Goal: Information Seeking & Learning: Find contact information

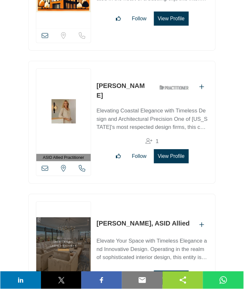
scroll to position [15183, 0]
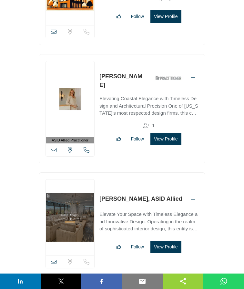
click at [227, 101] on section "ASID QUALIFIED DESIGNERS & MEMBERS Find Interior Designers, firms, suppliers, a…" at bounding box center [122, 23] width 244 height 30227
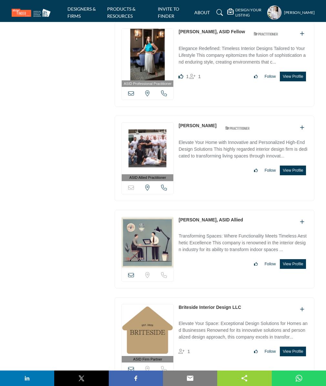
scroll to position [0, 0]
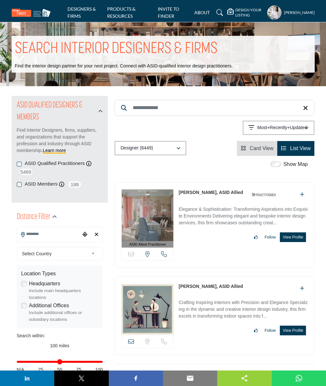
drag, startPoint x: 177, startPoint y: 192, endPoint x: 219, endPoint y: 195, distance: 41.4
click at [219, 195] on div "ASID Allied Practitioner ASID Allied Practitioners have successfully completed …" at bounding box center [214, 224] width 200 height 85
copy link "[PERSON_NAME]"
drag, startPoint x: 177, startPoint y: 291, endPoint x: 201, endPoint y: 291, distance: 23.9
click at [201, 291] on div "View email address of this listing Sorry, but we don't have a location for this…" at bounding box center [214, 315] width 200 height 79
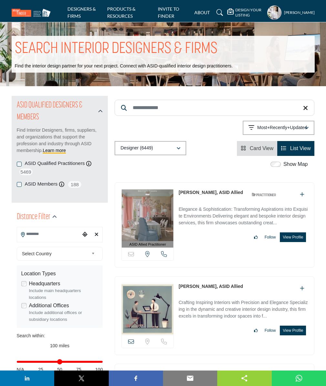
copy link "[PERSON_NAME]"
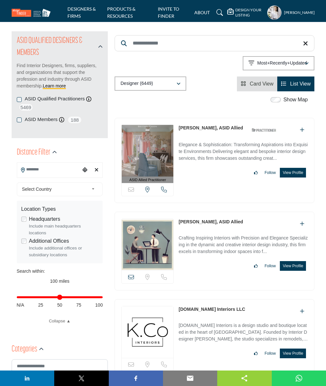
scroll to position [129, 0]
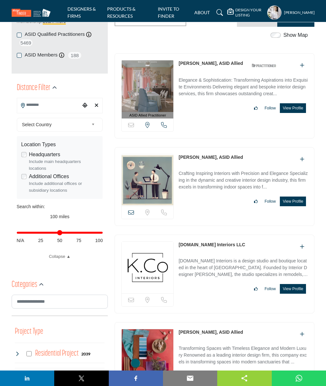
drag, startPoint x: 177, startPoint y: 247, endPoint x: 221, endPoint y: 249, distance: 44.6
click at [221, 249] on div "Sorry, but this listing is on a subscription plan which does not allow users to…" at bounding box center [214, 273] width 200 height 79
copy link "[DOMAIN_NAME] Interiors LLC"
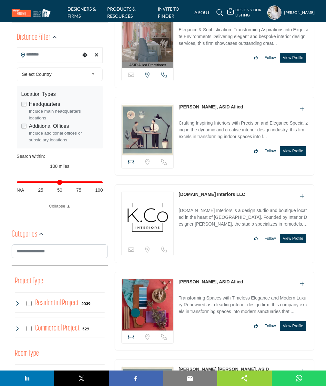
scroll to position [194, 0]
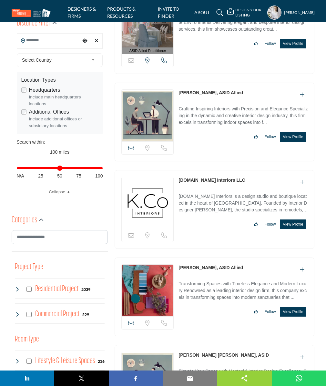
drag, startPoint x: 224, startPoint y: 275, endPoint x: 203, endPoint y: 277, distance: 21.3
click at [203, 277] on div "View email address of this listing Sorry, but we don't have a location for this…" at bounding box center [214, 296] width 200 height 79
copy div "View email address of this listing Sorry, but we don't have a location for this…"
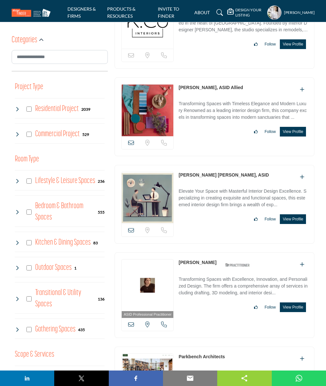
scroll to position [387, 0]
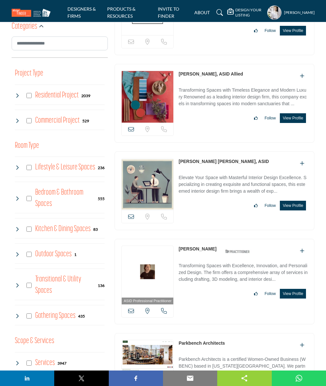
drag, startPoint x: 177, startPoint y: 167, endPoint x: 224, endPoint y: 173, distance: 48.1
click at [224, 173] on div "View email address of this listing Sorry, but we don't have a location for this…" at bounding box center [214, 190] width 200 height 79
copy link "[PERSON_NAME] [PERSON_NAME]"
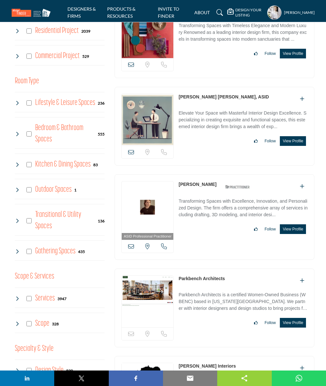
drag, startPoint x: 177, startPoint y: 194, endPoint x: 212, endPoint y: 194, distance: 34.2
click at [212, 194] on div "ASID Professional Practitioner ASID Professional Practitioners have successfull…" at bounding box center [214, 216] width 200 height 85
copy link "[PERSON_NAME]"
drag, startPoint x: 177, startPoint y: 290, endPoint x: 237, endPoint y: 292, distance: 59.4
click at [237, 292] on div "Sorry, but this listing is on a subscription plan which does not allow users to…" at bounding box center [214, 307] width 200 height 79
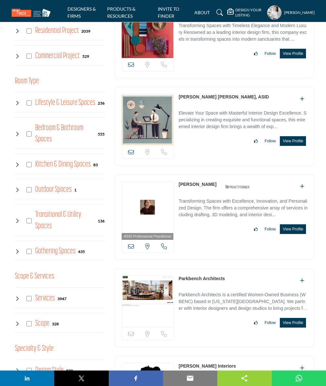
copy link "Parkbench Architects"
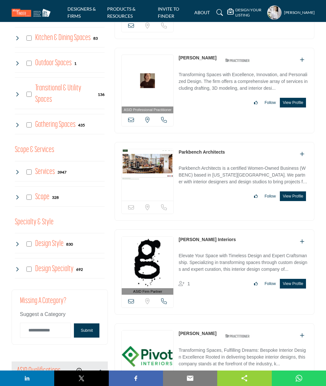
scroll to position [581, 0]
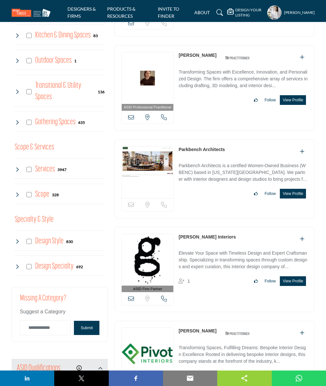
drag, startPoint x: 177, startPoint y: 248, endPoint x: 230, endPoint y: 254, distance: 53.8
click at [230, 254] on div "ASID Firm Partner ASID Firm Partners are design companies with ASID-qualified i…" at bounding box center [214, 269] width 200 height 85
copy link "[PERSON_NAME] Interiors"
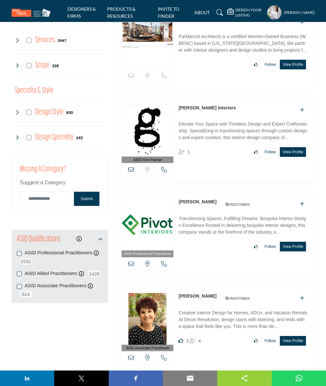
drag, startPoint x: 177, startPoint y: 217, endPoint x: 212, endPoint y: 220, distance: 35.0
click at [212, 220] on div "ASID Professional Practitioner ASID Professional Practitioners have successfull…" at bounding box center [214, 234] width 200 height 85
copy link "[PERSON_NAME]"
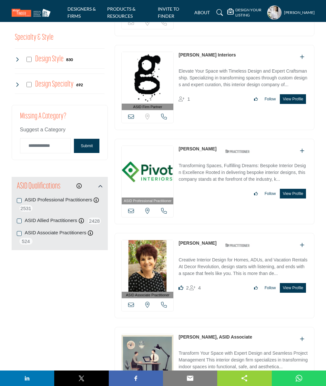
scroll to position [774, 0]
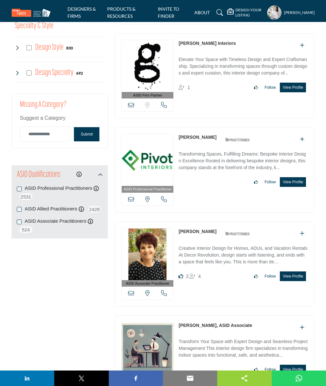
drag, startPoint x: 177, startPoint y: 246, endPoint x: 214, endPoint y: 246, distance: 36.8
click at [214, 246] on div "ASID Associate Practitioner ASID Associate Practitioners have a degree in any m…" at bounding box center [214, 263] width 200 height 85
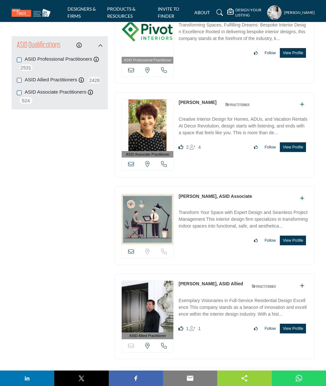
drag, startPoint x: 178, startPoint y: 215, endPoint x: 214, endPoint y: 218, distance: 36.3
click at [214, 218] on div "View email address of this listing Sorry, but we don't have a location for this…" at bounding box center [214, 225] width 200 height 79
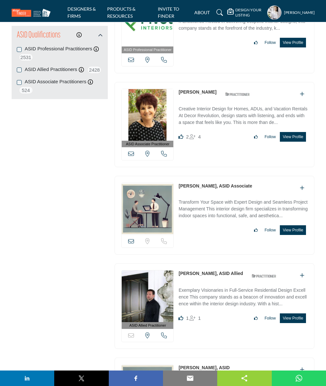
scroll to position [968, 0]
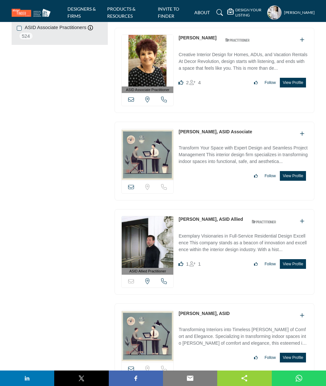
drag, startPoint x: 177, startPoint y: 236, endPoint x: 214, endPoint y: 239, distance: 36.9
click at [214, 239] on div "ASID Allied Practitioner ASID Allied Practitioners have successfully completed …" at bounding box center [214, 251] width 200 height 85
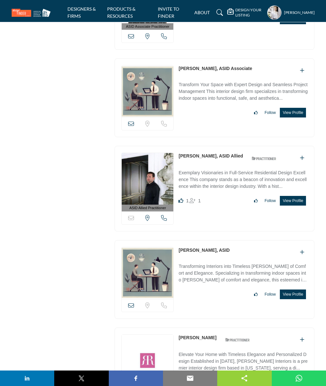
scroll to position [1032, 0]
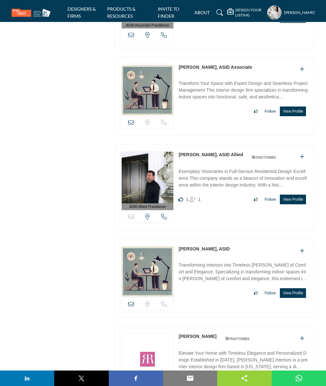
drag, startPoint x: 177, startPoint y: 268, endPoint x: 214, endPoint y: 268, distance: 36.8
click at [214, 268] on div "View email address of this listing Sorry, but we don't have a location for this…" at bounding box center [214, 278] width 200 height 79
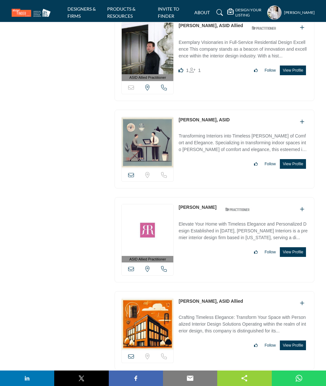
drag, startPoint x: 177, startPoint y: 228, endPoint x: 219, endPoint y: 229, distance: 41.3
click at [219, 229] on div "ASID Allied Practitioner ASID Allied Practitioners have successfully completed …" at bounding box center [214, 239] width 200 height 85
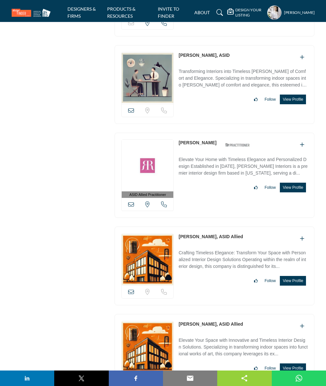
drag, startPoint x: 176, startPoint y: 261, endPoint x: 210, endPoint y: 261, distance: 33.5
click at [210, 261] on div "View email address of this listing Sorry, but we don't have a location for this…" at bounding box center [214, 265] width 200 height 79
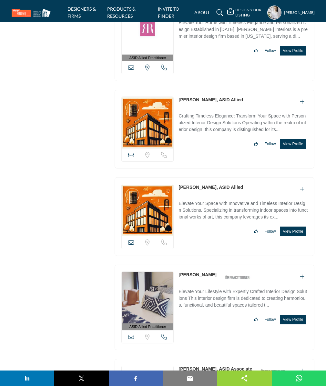
scroll to position [1419, 0]
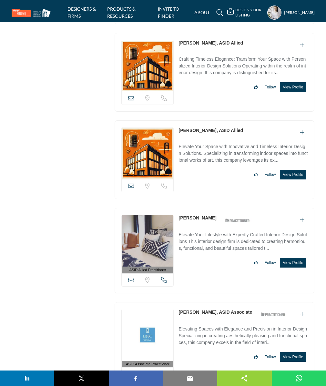
drag, startPoint x: 179, startPoint y: 155, endPoint x: 206, endPoint y: 155, distance: 27.1
click at [206, 155] on div "View email address of this listing Sorry, but we don't have a location for this…" at bounding box center [214, 159] width 200 height 79
drag, startPoint x: 178, startPoint y: 243, endPoint x: 210, endPoint y: 247, distance: 32.5
click at [210, 247] on div "ASID Allied Practitioner ASID Allied Practitioners have successfully completed …" at bounding box center [214, 250] width 200 height 85
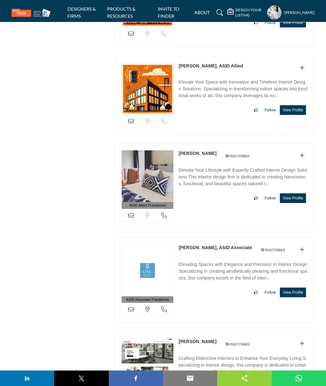
scroll to position [1548, 0]
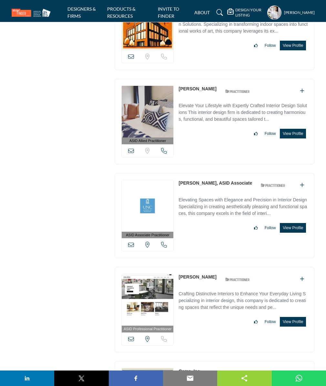
drag, startPoint x: 177, startPoint y: 212, endPoint x: 219, endPoint y: 212, distance: 41.9
click at [219, 212] on div "ASID Associate Practitioner ASID Associate Practitioners have a degree in any m…" at bounding box center [214, 215] width 200 height 85
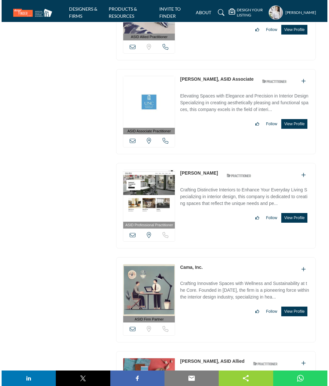
scroll to position [1677, 0]
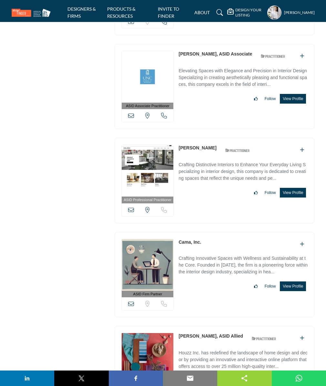
drag, startPoint x: 176, startPoint y: 179, endPoint x: 210, endPoint y: 182, distance: 34.3
click at [210, 182] on div "ASID Professional Practitioner ASID Professional Practitioners have successfull…" at bounding box center [214, 180] width 200 height 85
drag, startPoint x: 177, startPoint y: 274, endPoint x: 203, endPoint y: 277, distance: 26.6
click at [203, 277] on div "ASID Firm Partner ASID Firm Partners are design companies with ASID-qualified i…" at bounding box center [214, 274] width 200 height 85
drag, startPoint x: 15, startPoint y: 231, endPoint x: 35, endPoint y: 234, distance: 20.9
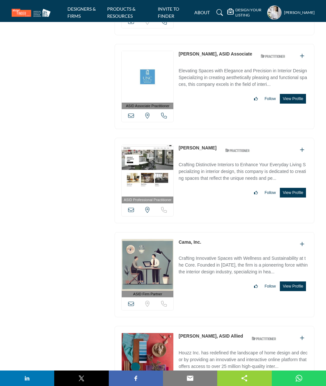
drag, startPoint x: 178, startPoint y: 274, endPoint x: 204, endPoint y: 276, distance: 25.9
click at [204, 276] on div "ASID Firm Partner ASID Firm Partners are design companies with ASID-qualified i…" at bounding box center [214, 274] width 200 height 85
drag, startPoint x: 297, startPoint y: 318, endPoint x: 246, endPoint y: 215, distance: 115.1
click at [297, 291] on button "View Profile" at bounding box center [293, 286] width 26 height 10
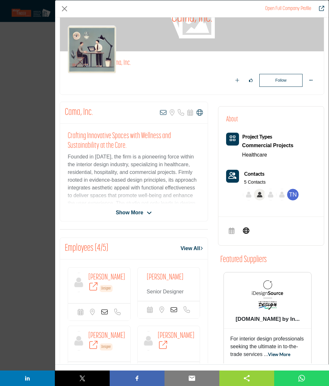
scroll to position [112, 0]
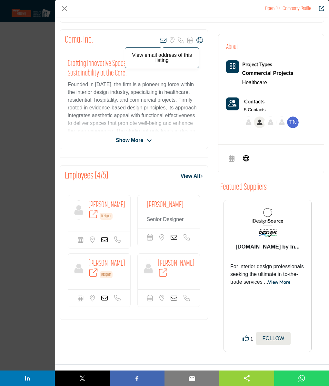
click at [160, 37] on icon "Company Data Modal" at bounding box center [163, 40] width 6 height 6
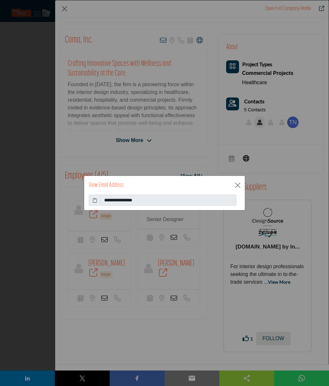
click at [94, 198] on icon at bounding box center [95, 200] width 5 height 7
click at [238, 186] on button "Close" at bounding box center [238, 185] width 10 height 10
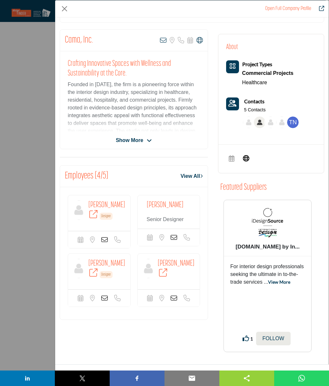
click at [105, 243] on icon "Company Data Modal" at bounding box center [104, 239] width 6 height 6
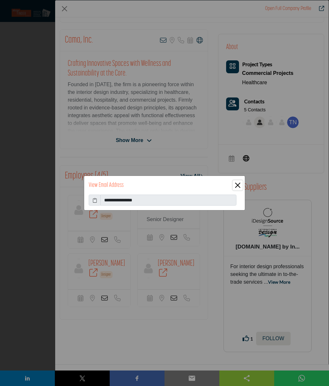
click at [239, 188] on button "Close" at bounding box center [238, 185] width 10 height 10
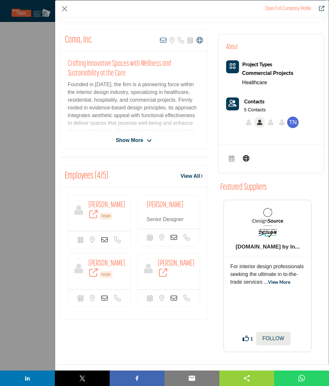
click at [171, 237] on icon "Company Data Modal" at bounding box center [174, 237] width 6 height 6
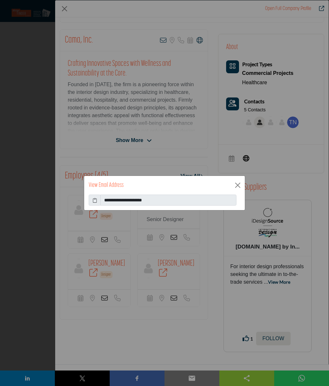
click at [94, 199] on icon at bounding box center [95, 200] width 5 height 7
click at [236, 186] on button "Close" at bounding box center [238, 185] width 10 height 10
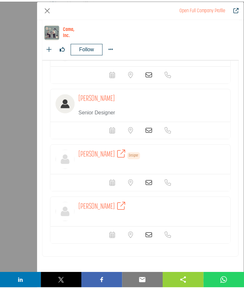
scroll to position [331, 0]
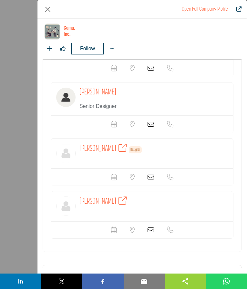
click at [148, 180] on icon "Company Data Modal" at bounding box center [150, 177] width 6 height 6
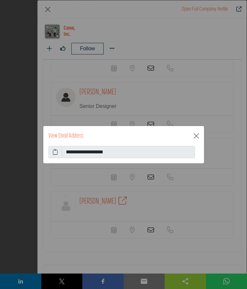
click at [55, 152] on icon at bounding box center [55, 152] width 5 height 8
click at [194, 136] on button "Close" at bounding box center [196, 136] width 10 height 10
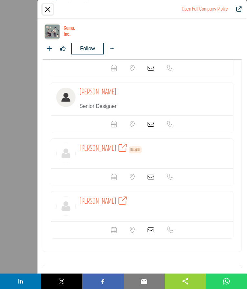
click at [47, 10] on button "Close" at bounding box center [48, 9] width 10 height 10
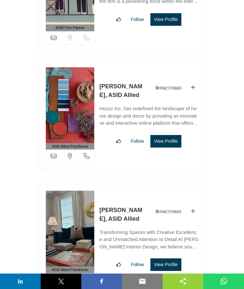
scroll to position [2451, 0]
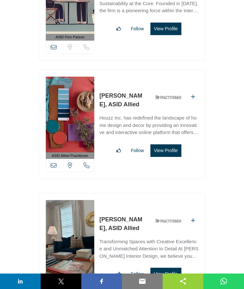
drag, startPoint x: 96, startPoint y: 105, endPoint x: 135, endPoint y: 104, distance: 39.4
click at [135, 104] on div "ASID Allied Practitioner ASID Allied Practitioners have successfully completed …" at bounding box center [122, 125] width 166 height 110
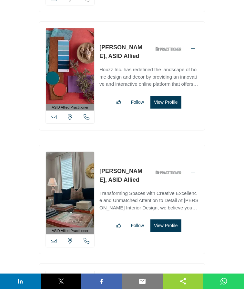
drag, startPoint x: 98, startPoint y: 180, endPoint x: 138, endPoint y: 181, distance: 40.0
click at [138, 181] on div "ASID Allied Practitioner ASID Allied Practitioners have successfully completed …" at bounding box center [122, 200] width 166 height 110
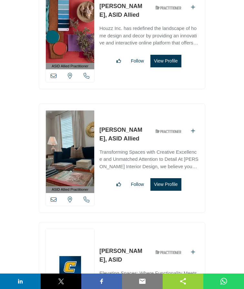
scroll to position [2596, 0]
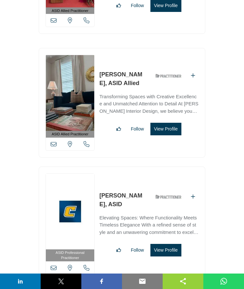
drag, startPoint x: 98, startPoint y: 206, endPoint x: 102, endPoint y: 217, distance: 11.0
click at [102, 217] on div "ASID Professional Practitioner ASID Professional Practitioners have successfull…" at bounding box center [122, 224] width 166 height 115
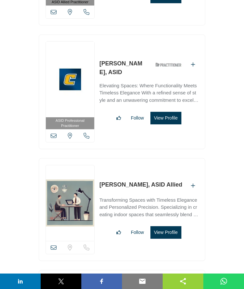
scroll to position [2741, 0]
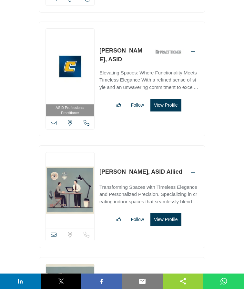
drag, startPoint x: 98, startPoint y: 182, endPoint x: 140, endPoint y: 185, distance: 42.0
click at [140, 185] on div "View email address of this listing Sorry, but we don't have a location for this…" at bounding box center [122, 196] width 166 height 103
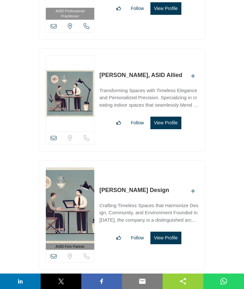
drag, startPoint x: 99, startPoint y: 203, endPoint x: 173, endPoint y: 204, distance: 73.9
click at [173, 204] on div "ASID Firm Partner ASID Firm Partners are design companies with ASID-qualified i…" at bounding box center [122, 216] width 166 height 110
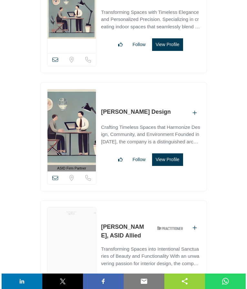
scroll to position [2935, 0]
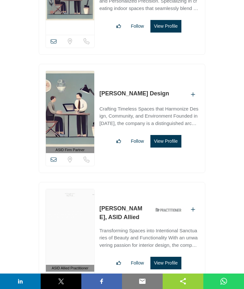
click at [169, 148] on button "View Profile" at bounding box center [165, 141] width 31 height 13
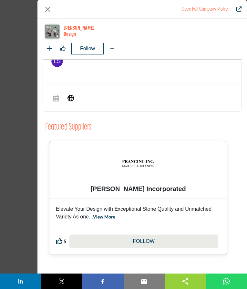
scroll to position [710, 0]
click at [46, 7] on button "Close" at bounding box center [48, 9] width 10 height 10
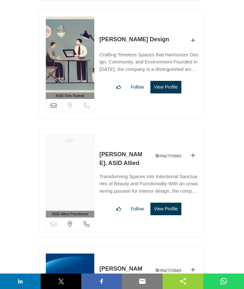
scroll to position [3032, 0]
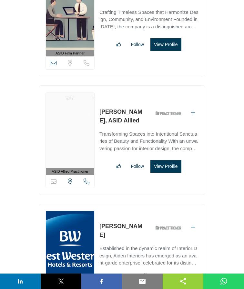
drag, startPoint x: 98, startPoint y: 124, endPoint x: 102, endPoint y: 133, distance: 9.4
click at [102, 133] on div "ASID Allied Practitioner ASID Allied Practitioners have successfully completed …" at bounding box center [122, 140] width 166 height 110
click at [170, 173] on button "View Profile" at bounding box center [165, 166] width 31 height 13
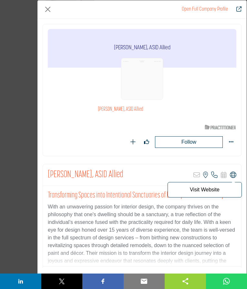
click at [230, 175] on icon "Company Data Modal" at bounding box center [233, 175] width 6 height 6
click at [46, 11] on button "Close" at bounding box center [48, 9] width 10 height 10
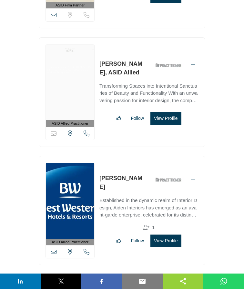
scroll to position [3080, 0]
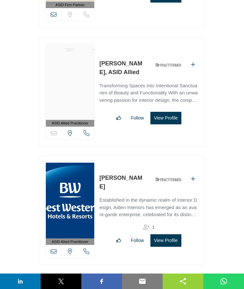
drag, startPoint x: 99, startPoint y: 194, endPoint x: 144, endPoint y: 194, distance: 45.5
click at [144, 194] on div "ASID Allied Practitioner ASID Allied Practitioners have successfully completed …" at bounding box center [122, 211] width 166 height 110
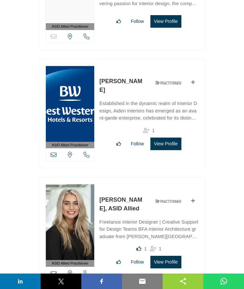
scroll to position [3225, 0]
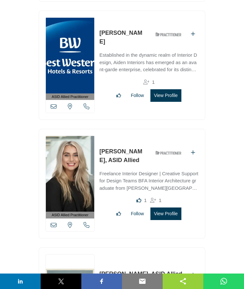
drag, startPoint x: 99, startPoint y: 164, endPoint x: 103, endPoint y: 174, distance: 11.4
click at [103, 174] on div "ASID Allied Practitioner ASID Allied Practitioners have successfully completed …" at bounding box center [122, 184] width 166 height 110
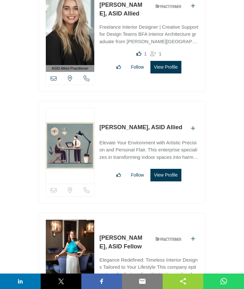
scroll to position [3370, 0]
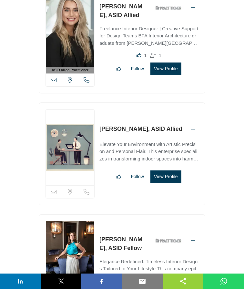
drag, startPoint x: 97, startPoint y: 143, endPoint x: 135, endPoint y: 145, distance: 37.8
click at [135, 145] on div "Sorry, but this listing is on a subscription plan which does not allow users to…" at bounding box center [122, 154] width 166 height 103
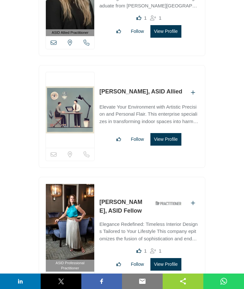
scroll to position [3419, 0]
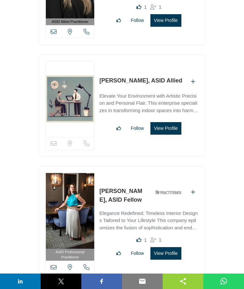
drag, startPoint x: 97, startPoint y: 205, endPoint x: 134, endPoint y: 206, distance: 37.8
click at [134, 206] on div "ASID Professional Practitioner ASID Professional Practitioners have successfull…" at bounding box center [122, 223] width 166 height 115
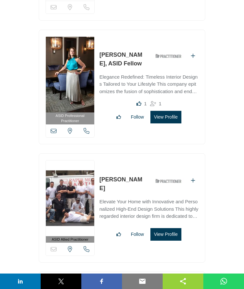
scroll to position [3564, 0]
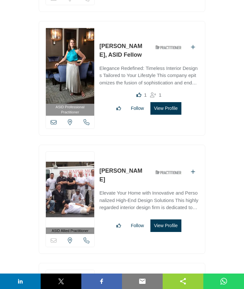
drag, startPoint x: 97, startPoint y: 188, endPoint x: 130, endPoint y: 189, distance: 33.2
click at [130, 189] on div "ASID Allied Practitioner ASID Allied Practitioners have successfully completed …" at bounding box center [122, 200] width 166 height 110
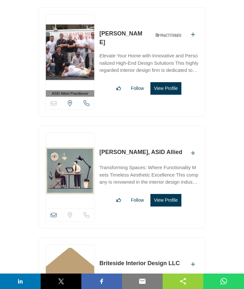
scroll to position [3709, 0]
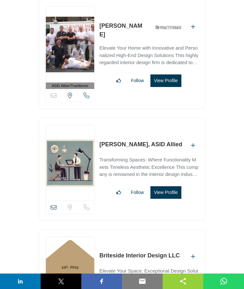
drag, startPoint x: 98, startPoint y: 159, endPoint x: 136, endPoint y: 157, distance: 38.1
click at [136, 157] on div "View email address of this listing Sorry, but we don't have a location for this…" at bounding box center [122, 169] width 166 height 103
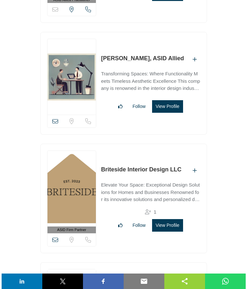
scroll to position [3806, 0]
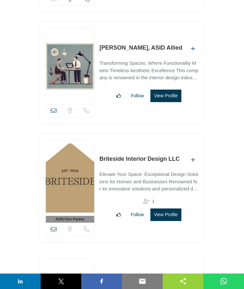
drag, startPoint x: 99, startPoint y: 176, endPoint x: 179, endPoint y: 176, distance: 80.6
click at [179, 176] on div "ASID Firm Partner ASID Firm Partners are design companies with ASID-qualified i…" at bounding box center [122, 188] width 166 height 110
click at [164, 221] on button "View Profile" at bounding box center [165, 215] width 31 height 13
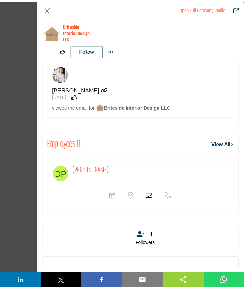
scroll to position [431, 0]
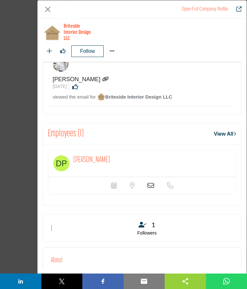
click at [148, 189] on icon "Company Data Modal" at bounding box center [150, 186] width 6 height 6
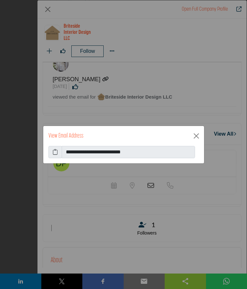
click at [55, 153] on icon at bounding box center [55, 152] width 5 height 8
click at [194, 137] on button "Close" at bounding box center [196, 136] width 10 height 10
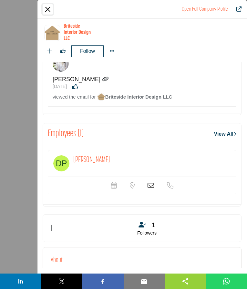
click at [49, 8] on button "Close" at bounding box center [48, 9] width 10 height 10
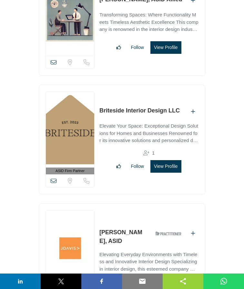
scroll to position [3903, 0]
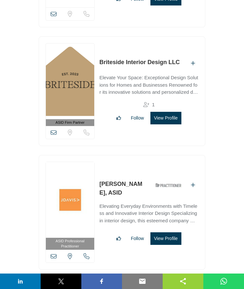
drag, startPoint x: 97, startPoint y: 200, endPoint x: 144, endPoint y: 199, distance: 47.4
click at [144, 199] on div "ASID Professional Practitioner ASID Professional Practitioners have successfull…" at bounding box center [122, 212] width 166 height 115
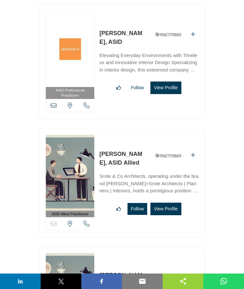
scroll to position [4096, 0]
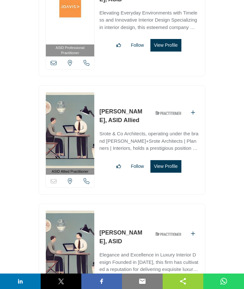
drag, startPoint x: 96, startPoint y: 127, endPoint x: 138, endPoint y: 127, distance: 41.9
click at [138, 127] on div "ASID Allied Practitioner ASID Allied Practitioners have successfully completed …" at bounding box center [122, 140] width 166 height 110
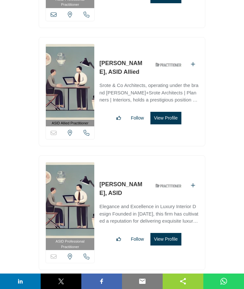
drag, startPoint x: 96, startPoint y: 201, endPoint x: 141, endPoint y: 203, distance: 44.6
click at [141, 203] on div "ASID Professional Practitioner ASID Professional Practitioners have successfull…" at bounding box center [122, 212] width 166 height 115
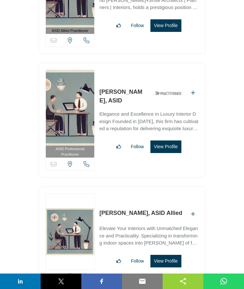
scroll to position [4290, 0]
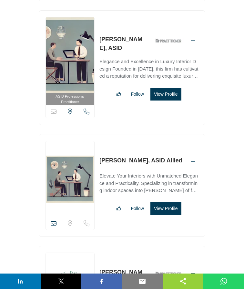
drag, startPoint x: 97, startPoint y: 179, endPoint x: 142, endPoint y: 181, distance: 45.2
click at [142, 181] on div "View email address of this listing Sorry, but we don't have a location for this…" at bounding box center [122, 185] width 166 height 103
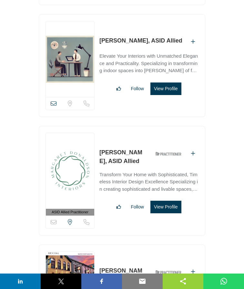
scroll to position [4435, 0]
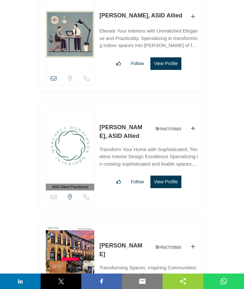
drag, startPoint x: 96, startPoint y: 143, endPoint x: 141, endPoint y: 147, distance: 44.7
click at [141, 147] on div "ASID Allied Practitioner ASID Allied Practitioners have successfully completed …" at bounding box center [122, 156] width 166 height 110
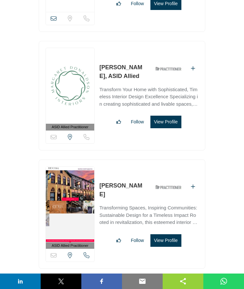
scroll to position [4531, 0]
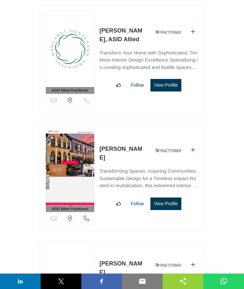
drag, startPoint x: 98, startPoint y: 172, endPoint x: 140, endPoint y: 172, distance: 42.3
click at [140, 172] on div "ASID Allied Practitioner ASID Allied Practitioners have successfully completed …" at bounding box center [122, 178] width 166 height 110
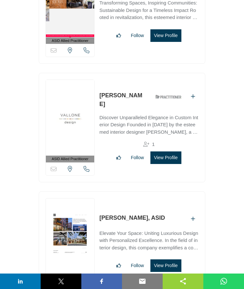
scroll to position [4725, 0]
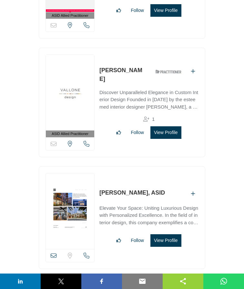
drag, startPoint x: 98, startPoint y: 90, endPoint x: 139, endPoint y: 94, distance: 41.8
click at [139, 94] on div "ASID Allied Practitioner ASID Allied Practitioners have successfully completed …" at bounding box center [122, 103] width 166 height 110
drag, startPoint x: 98, startPoint y: 211, endPoint x: 139, endPoint y: 207, distance: 41.8
click at [139, 207] on div "View email address of this listing Sorry, but we don't have a location for this…" at bounding box center [122, 217] width 166 height 103
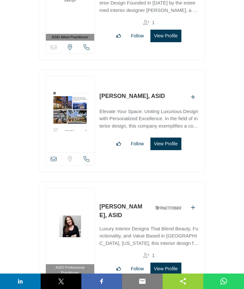
scroll to position [4870, 0]
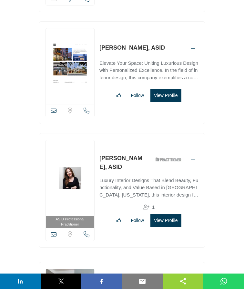
drag, startPoint x: 97, startPoint y: 178, endPoint x: 141, endPoint y: 178, distance: 44.2
click at [141, 178] on div "ASID Professional Practitioner ASID Professional Practitioners have successfull…" at bounding box center [122, 190] width 166 height 115
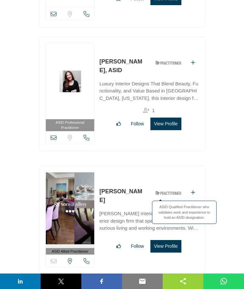
drag, startPoint x: 98, startPoint y: 214, endPoint x: 137, endPoint y: 214, distance: 39.7
click at [137, 214] on div "ASID Allied Practitioner ASID Allied Practitioners have successfully completed …" at bounding box center [122, 220] width 166 height 110
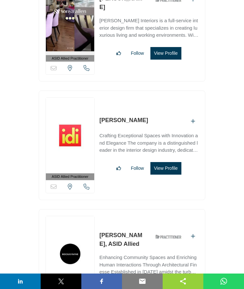
scroll to position [5160, 0]
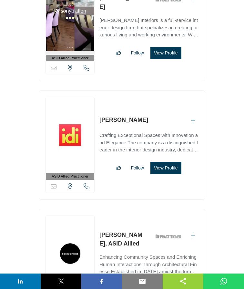
drag, startPoint x: 96, startPoint y: 142, endPoint x: 160, endPoint y: 145, distance: 63.7
click at [160, 145] on div "ASID Allied Practitioner ASID Allied Practitioners have successfully completed …" at bounding box center [122, 145] width 166 height 110
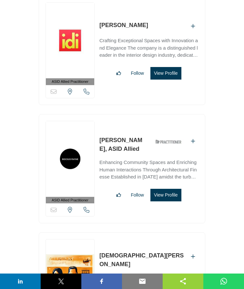
scroll to position [5257, 0]
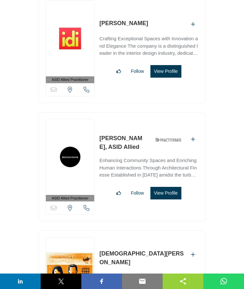
drag, startPoint x: 98, startPoint y: 159, endPoint x: 132, endPoint y: 159, distance: 33.9
click at [132, 159] on div "ASID Allied Practitioner ASID Allied Practitioners have successfully completed …" at bounding box center [122, 167] width 166 height 110
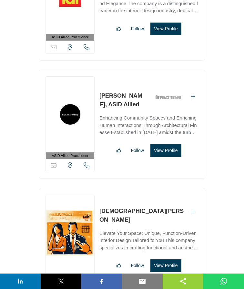
scroll to position [5354, 0]
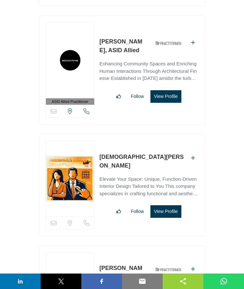
drag, startPoint x: 97, startPoint y: 181, endPoint x: 139, endPoint y: 183, distance: 42.0
click at [139, 183] on div "Sorry, but this listing is on a subscription plan which does not allow users to…" at bounding box center [122, 185] width 166 height 103
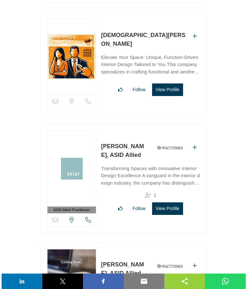
scroll to position [5499, 0]
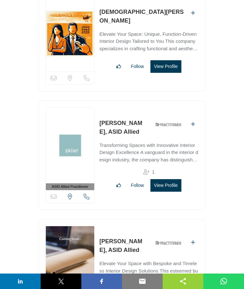
click at [157, 73] on button "View Profile" at bounding box center [165, 66] width 31 height 13
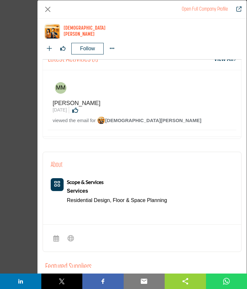
scroll to position [281, 0]
